Goal: Task Accomplishment & Management: Manage account settings

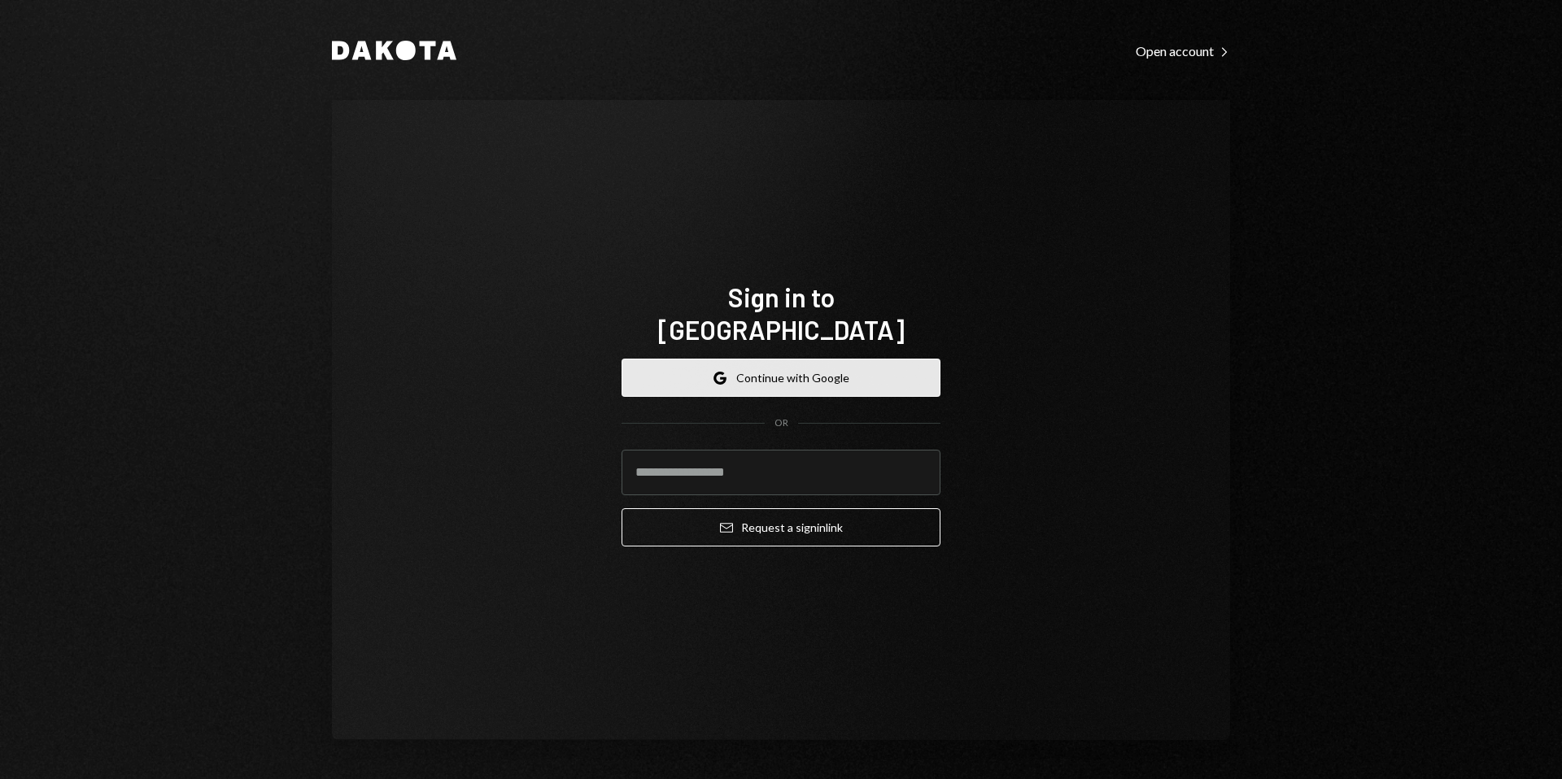
click at [818, 359] on button "Google Continue with Google" at bounding box center [780, 378] width 319 height 38
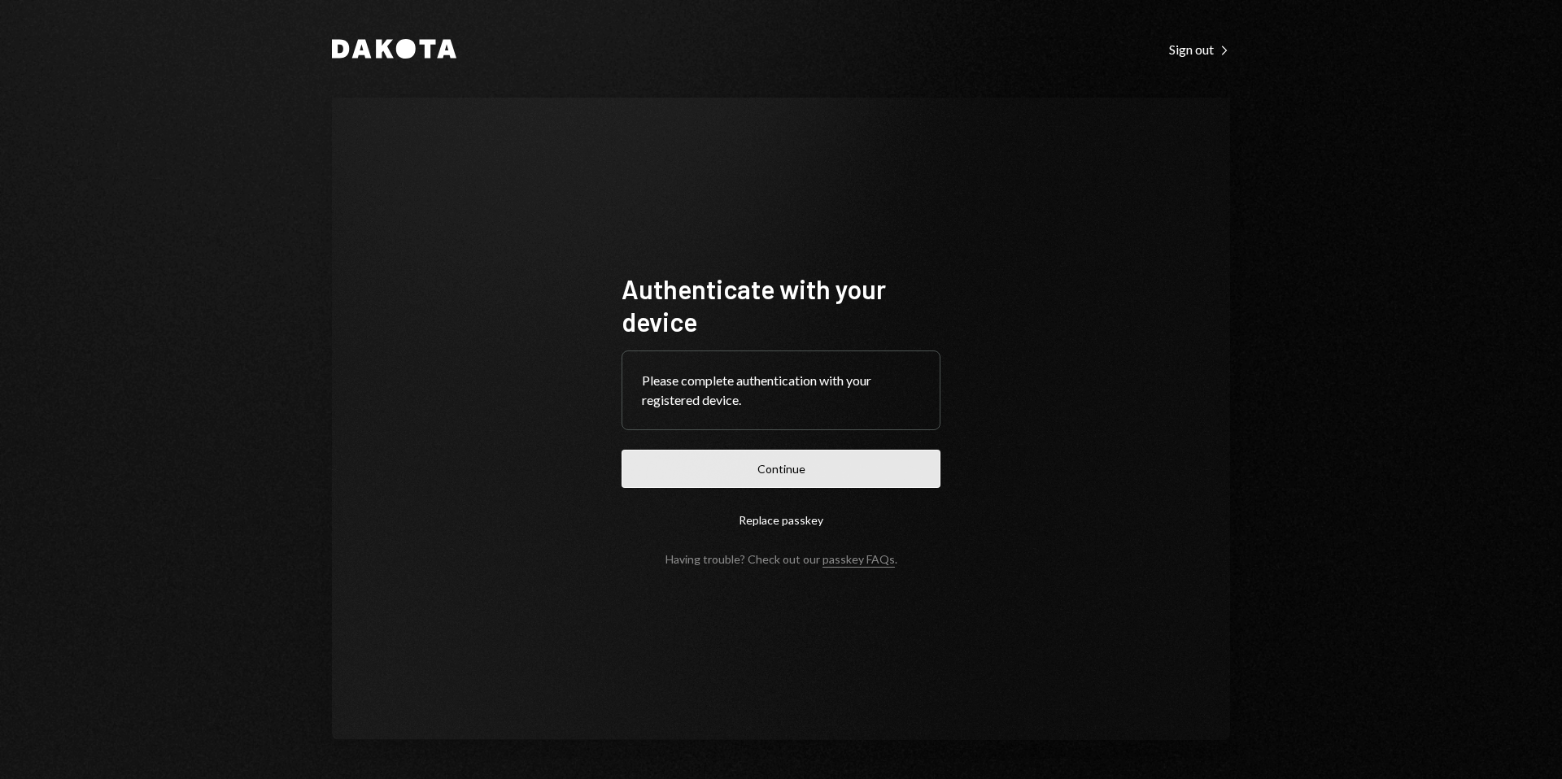
click at [798, 463] on button "Continue" at bounding box center [780, 469] width 319 height 38
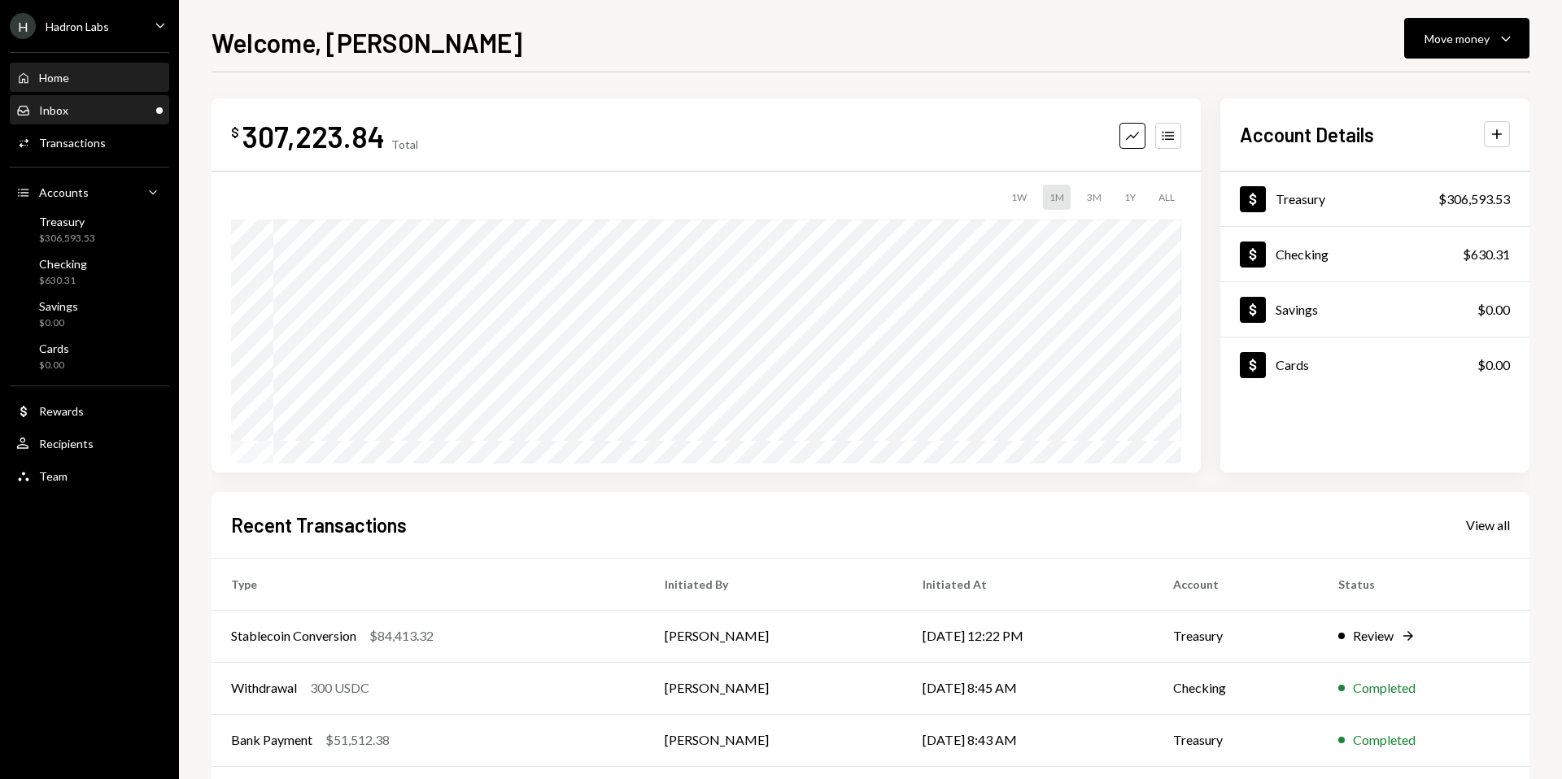
click at [80, 116] on div "Inbox Inbox" at bounding box center [89, 110] width 146 height 15
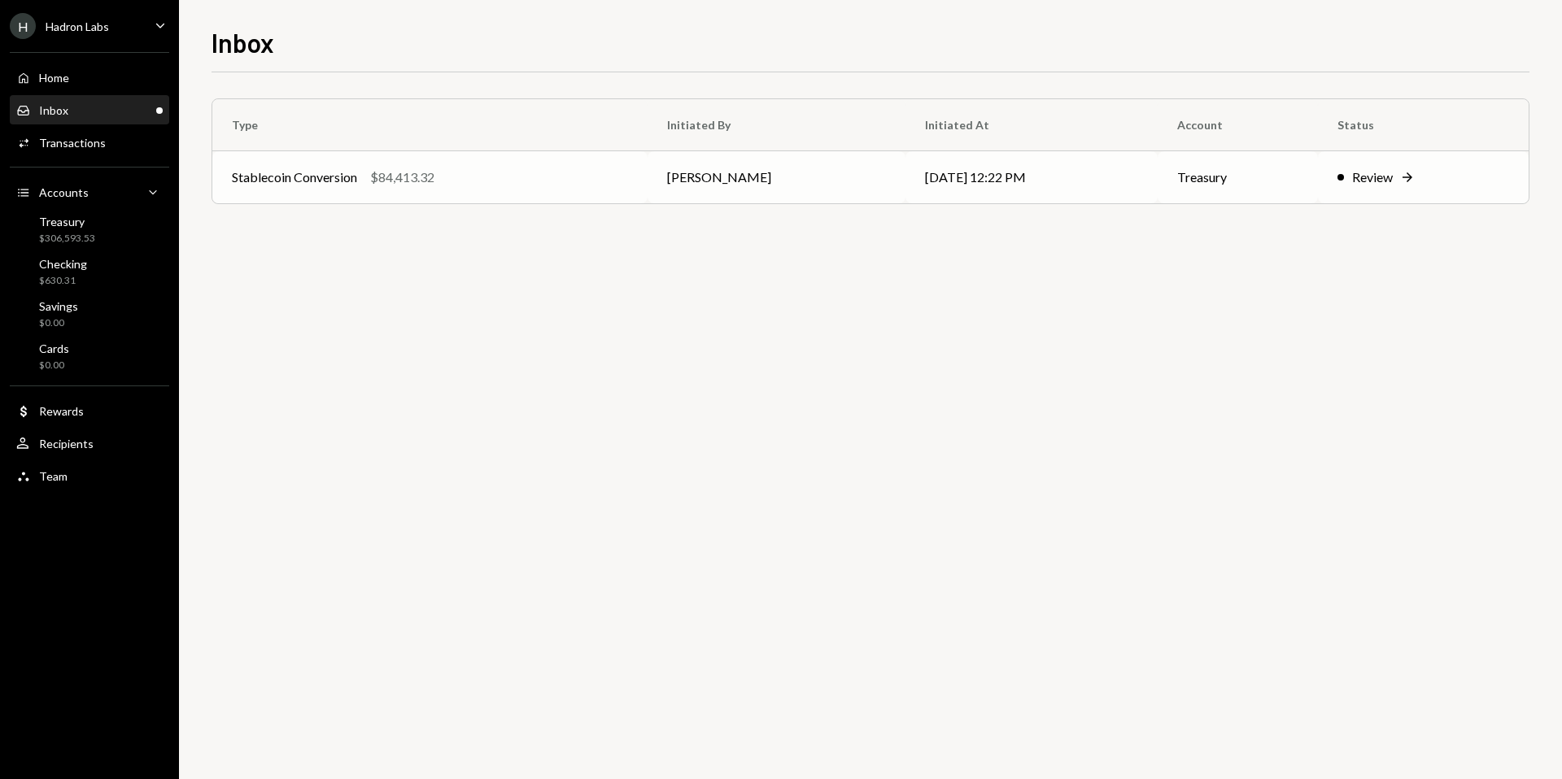
click at [1405, 183] on icon "Right Arrow" at bounding box center [1407, 177] width 16 height 16
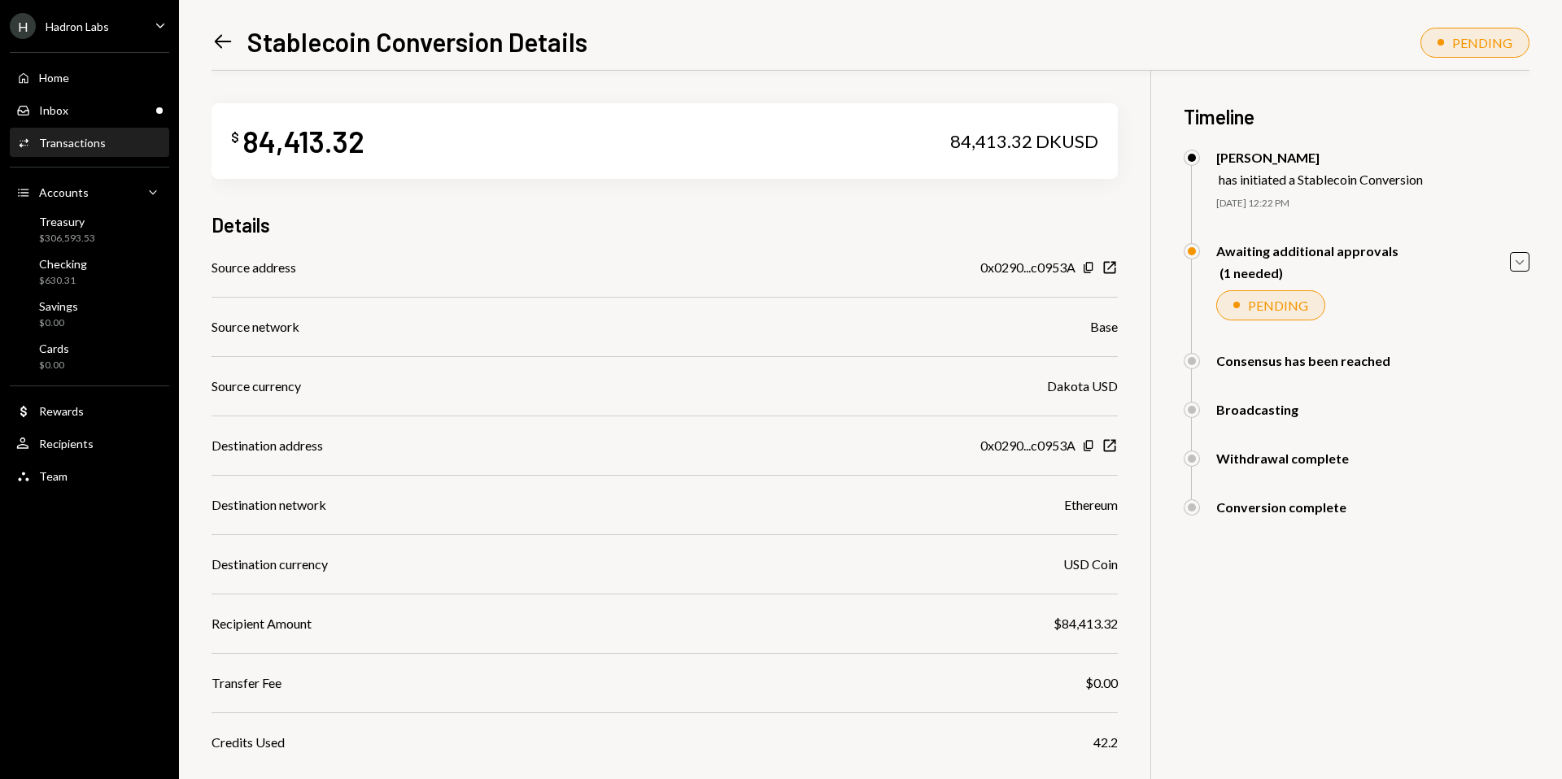
scroll to position [115, 0]
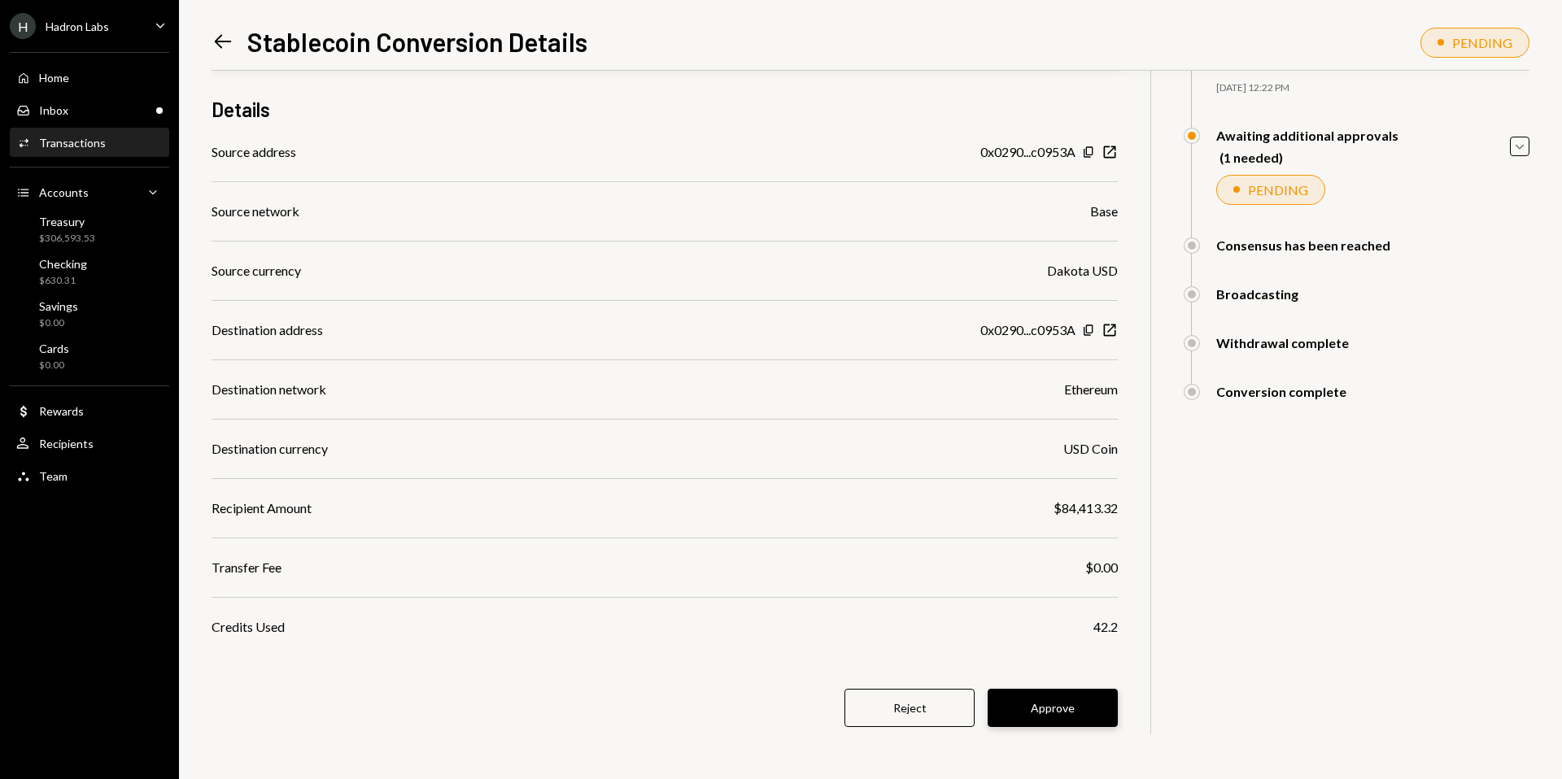
click at [1096, 706] on button "Approve" at bounding box center [1052, 708] width 130 height 38
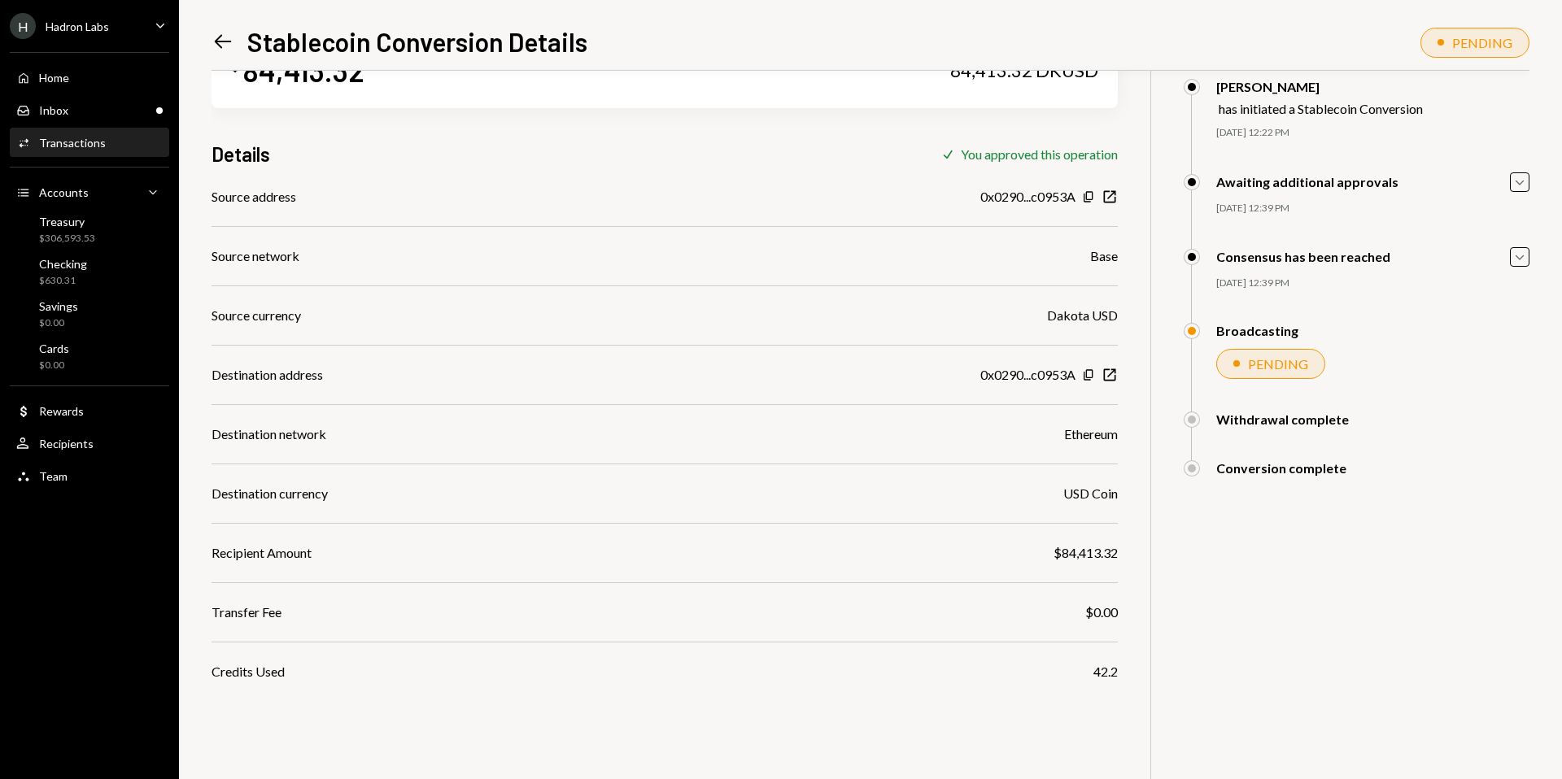
scroll to position [0, 0]
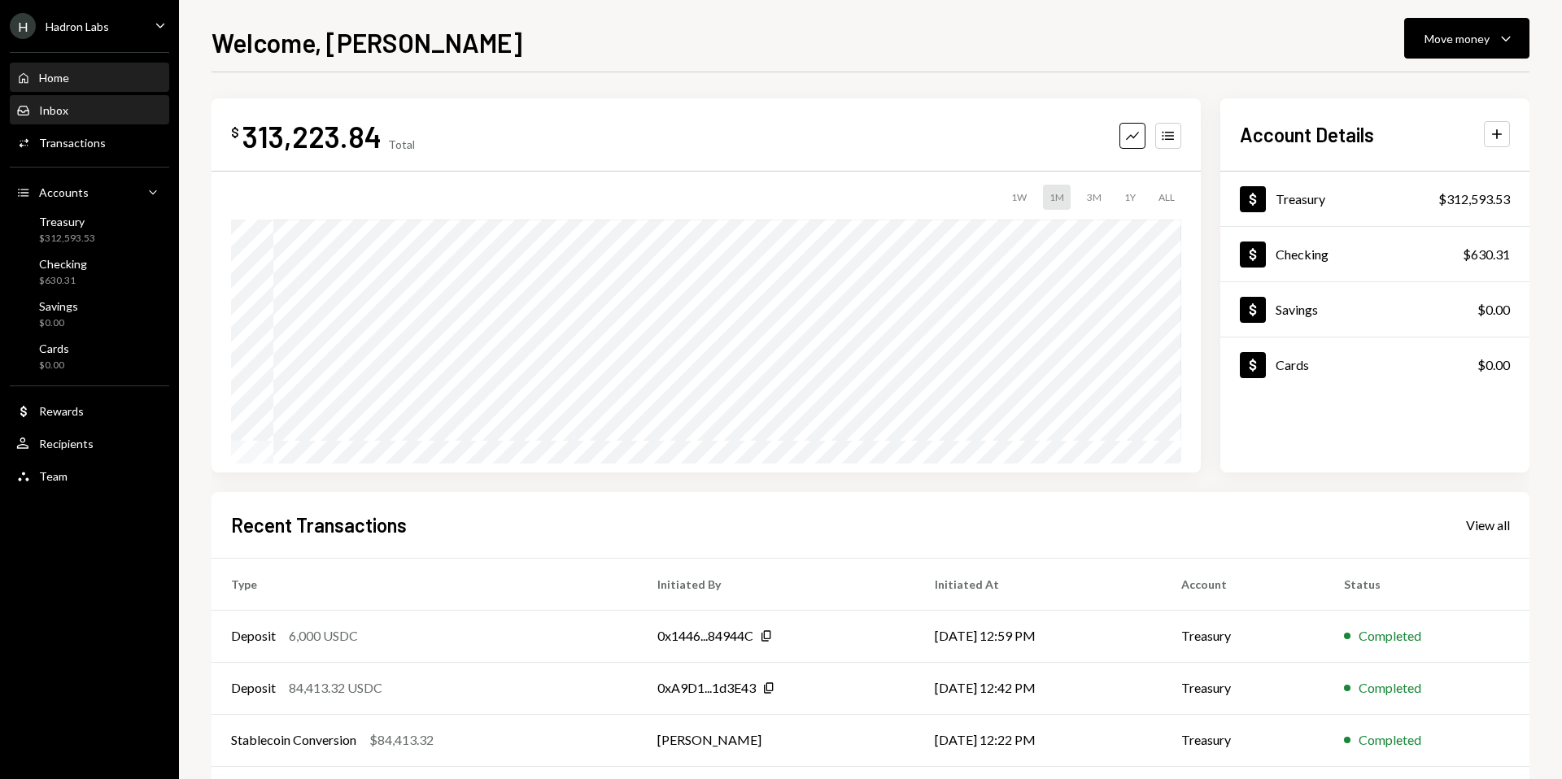
click at [107, 113] on div "Inbox Inbox" at bounding box center [89, 110] width 146 height 15
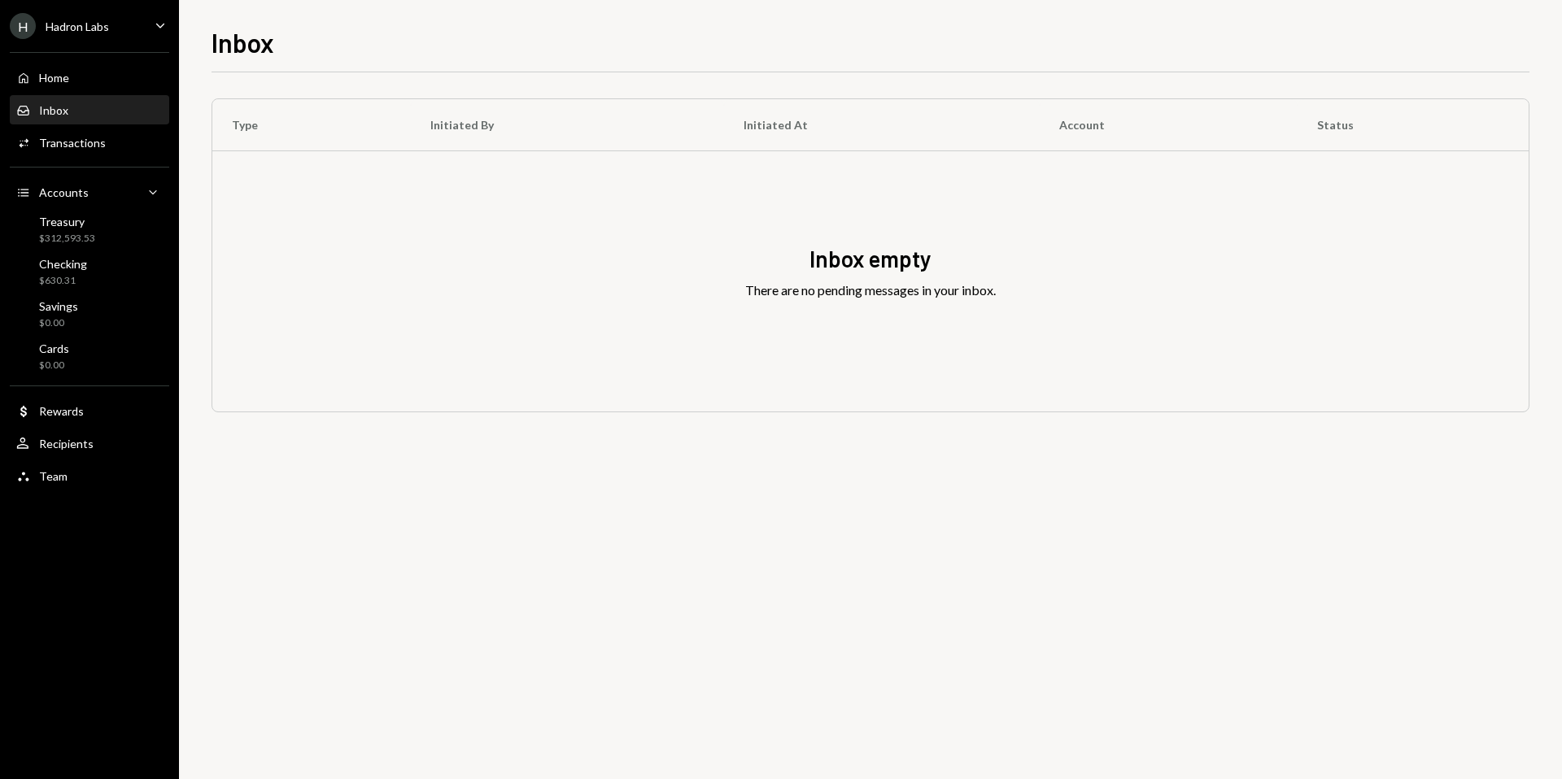
click at [160, 33] on icon "Caret Down" at bounding box center [160, 25] width 18 height 18
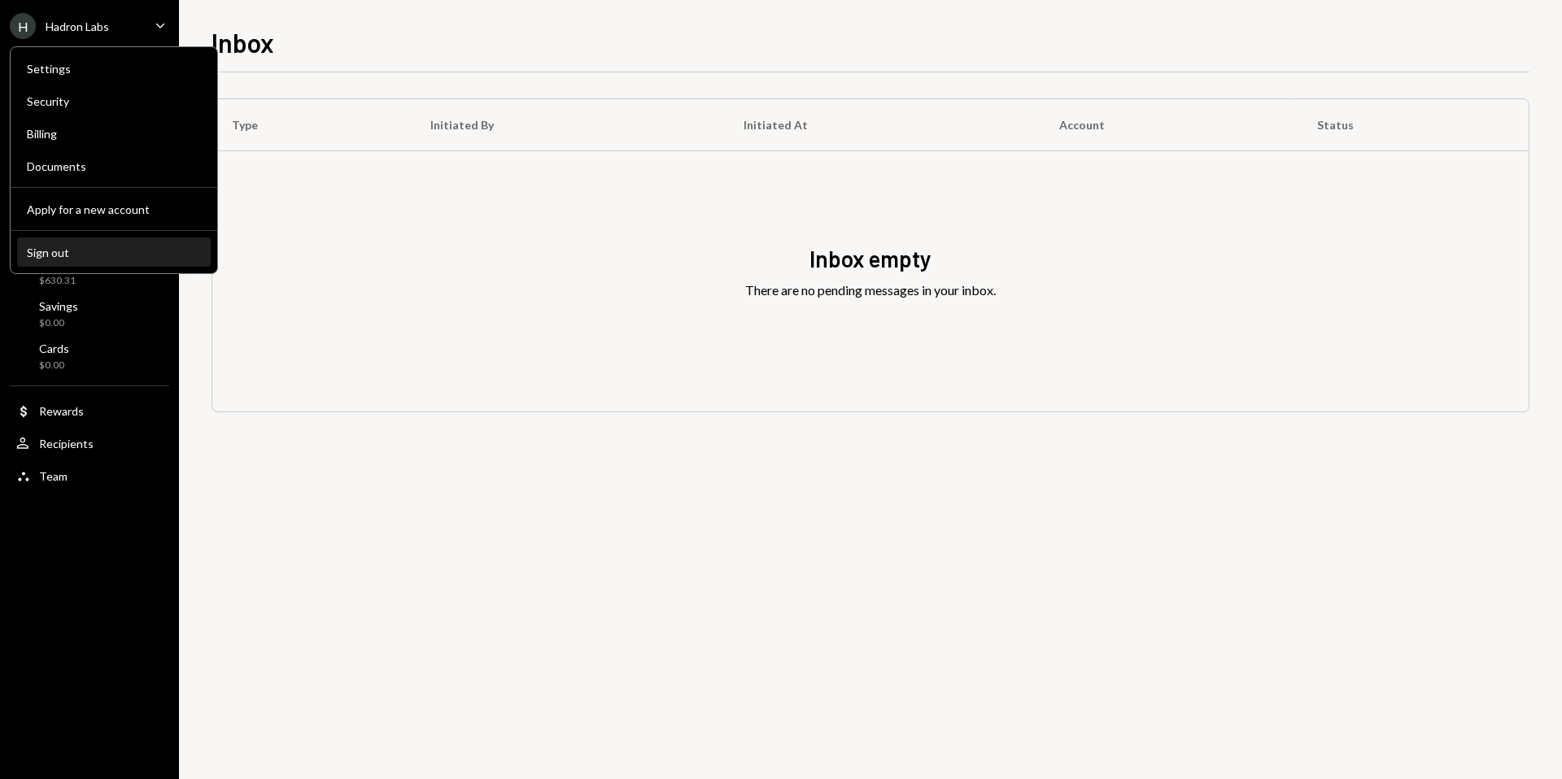
click at [106, 244] on button "Sign out" at bounding box center [114, 252] width 194 height 29
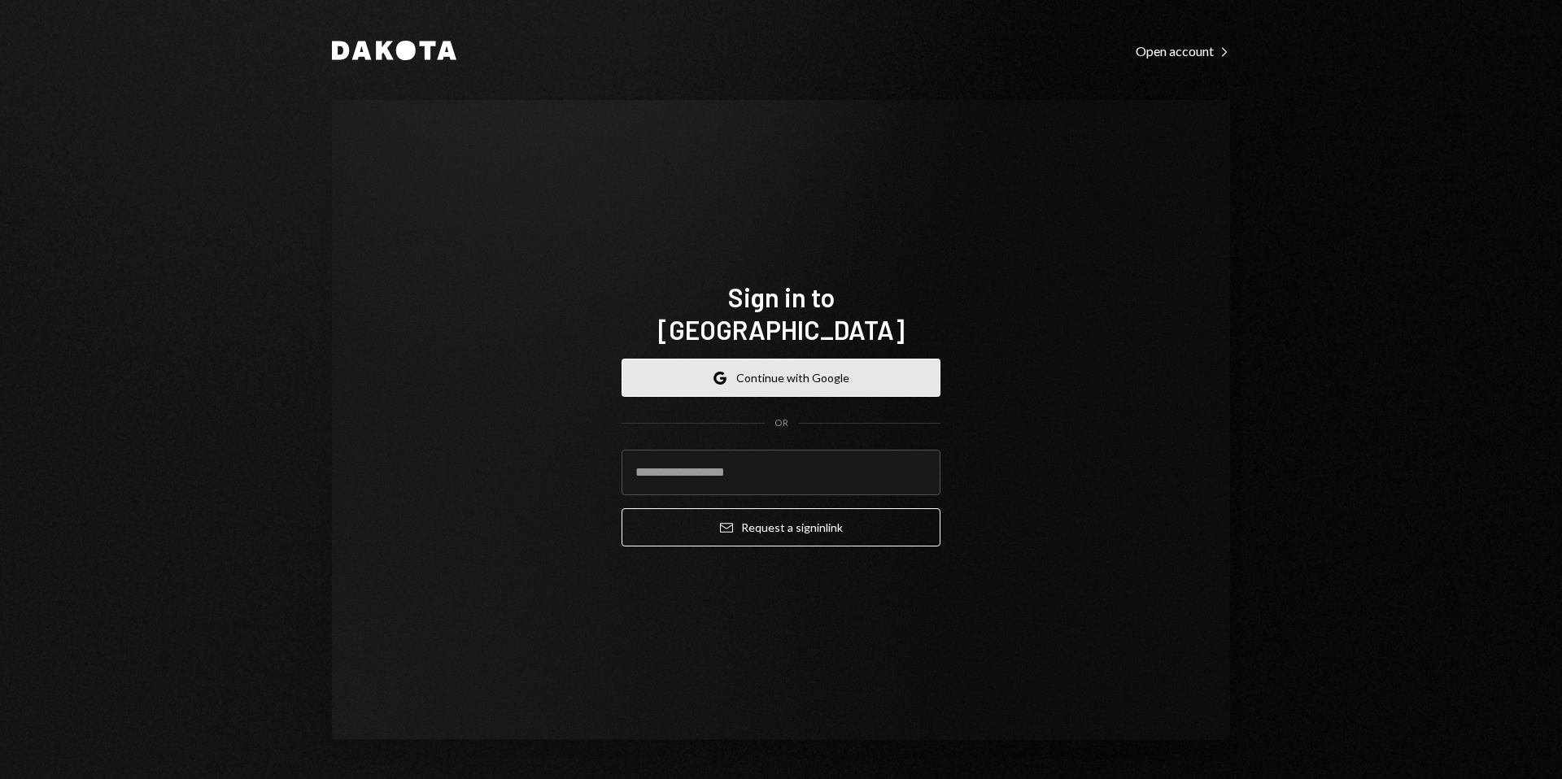
click at [869, 368] on button "Google Continue with Google" at bounding box center [780, 378] width 319 height 38
